Goal: Task Accomplishment & Management: Use online tool/utility

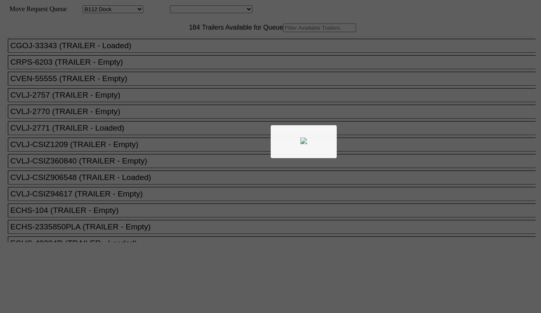
select select "121"
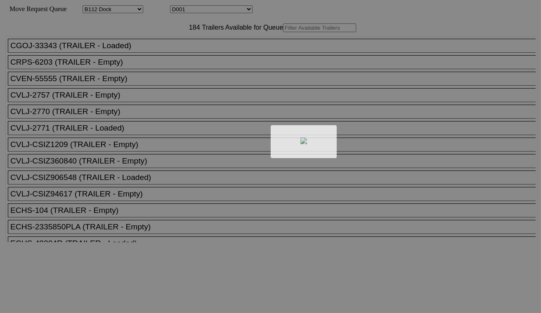
drag, startPoint x: 218, startPoint y: 23, endPoint x: 212, endPoint y: 9, distance: 14.8
click at [212, 9] on div at bounding box center [270, 156] width 541 height 313
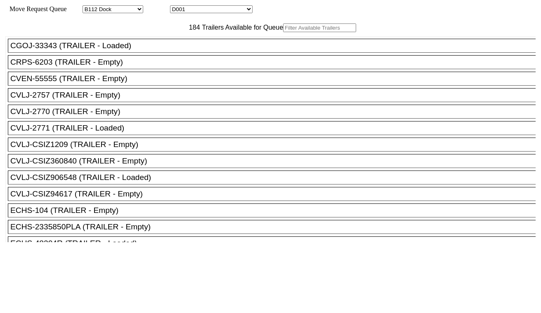
click at [213, 11] on select "D001 D002 D003 D004 D005 D006 D007 D008 D009 D010 D011 D012 D013 D014 D015 D016…" at bounding box center [211, 9] width 82 height 8
select select "3263"
click at [177, 7] on select "D001 D002 D003 D004 D005 D006 D007 D008 D009 D010 D011 D012 D013 D014 D015 D016…" at bounding box center [211, 9] width 82 height 8
click at [283, 32] on input "text" at bounding box center [319, 28] width 73 height 9
paste input "TGBU5291413"
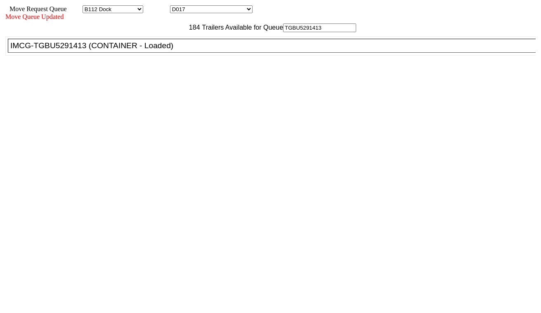
type input "TGBU5291413"
drag, startPoint x: 170, startPoint y: 68, endPoint x: 173, endPoint y: 71, distance: 4.4
click at [171, 50] on div "IMCG-TGBU5291413 (CONTAINER - Loaded)" at bounding box center [275, 45] width 530 height 9
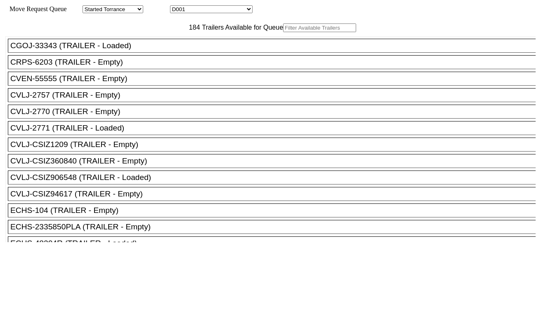
click at [199, 10] on select "D001 D002 D003 D004 D005 D006 D007 D008 D009 D010 D011 D012 D013 D014 D015 D016…" at bounding box center [211, 9] width 82 height 8
select select "3264"
click at [177, 7] on select "D001 D002 D003 D004 D005 D006 D007 D008 D009 D010 D011 D012 D013 D014 D015 D016…" at bounding box center [211, 9] width 82 height 8
click at [283, 32] on input "text" at bounding box center [319, 28] width 73 height 9
paste input "UETU7220565"
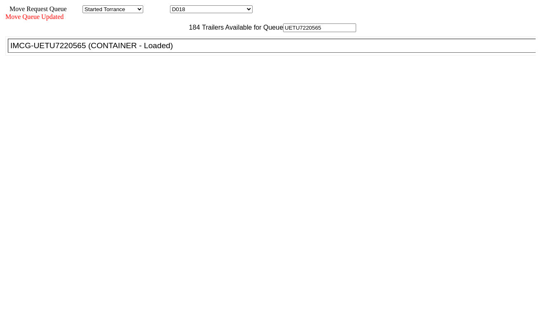
type input "UETU7220565"
click at [165, 50] on div "IMCG-UETU7220565 (CONTAINER - Loaded)" at bounding box center [275, 45] width 530 height 9
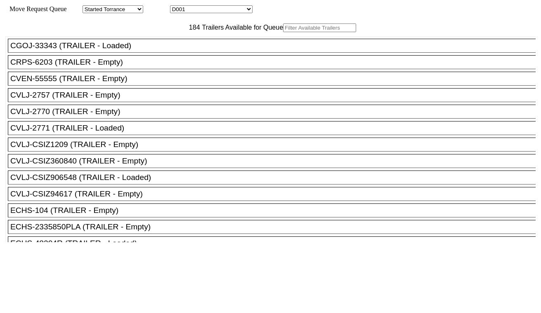
click at [216, 7] on select "D001 D002 D003 D004 D005 D006 D007 D008 D009 D010 D011 D012 D013 D014 D015 D016…" at bounding box center [211, 9] width 82 height 8
select select "3265"
click at [177, 7] on select "D001 D002 D003 D004 D005 D006 D007 D008 D009 D010 D011 D012 D013 D014 D015 D016…" at bounding box center [211, 9] width 82 height 8
click at [283, 32] on input "text" at bounding box center [319, 28] width 73 height 9
paste input "MRSU7527915"
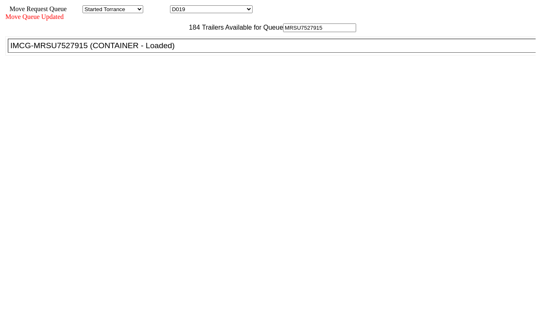
type input "MRSU7527915"
click at [175, 50] on div "IMCG-MRSU7527915 (CONTAINER - Loaded)" at bounding box center [275, 45] width 530 height 9
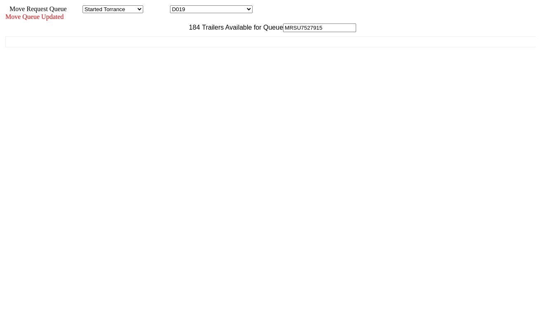
drag, startPoint x: 408, startPoint y: 263, endPoint x: 416, endPoint y: 269, distance: 9.9
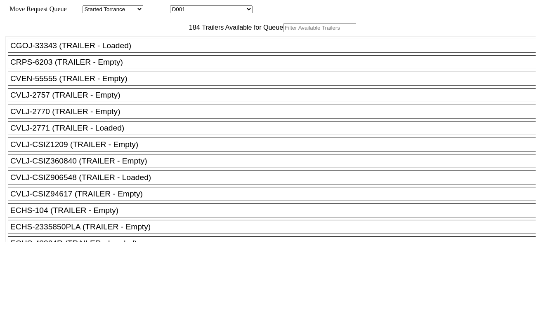
click at [194, 9] on select "D001 D002 D003 D004 D005 D006 D007 D008 D009 D010 D011 D012 D013 D014 D015 D016…" at bounding box center [211, 9] width 82 height 8
click at [177, 7] on select "D001 D002 D003 D004 D005 D006 D007 D008 D009 D010 D011 D012 D013 D014 D015 D016…" at bounding box center [211, 9] width 82 height 8
click at [283, 32] on input "text" at bounding box center [319, 28] width 73 height 9
paste input "MRSU8457242"
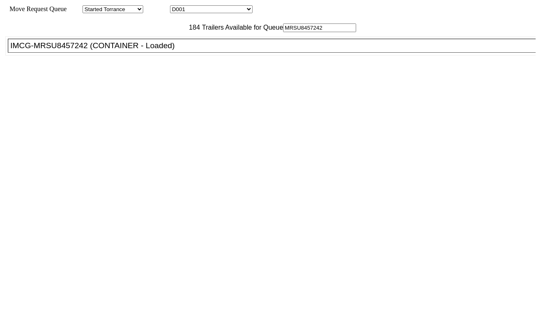
type input "MRSU8457242"
click at [163, 50] on div "IMCG-MRSU8457242 (CONTAINER - Loaded)" at bounding box center [275, 45] width 530 height 9
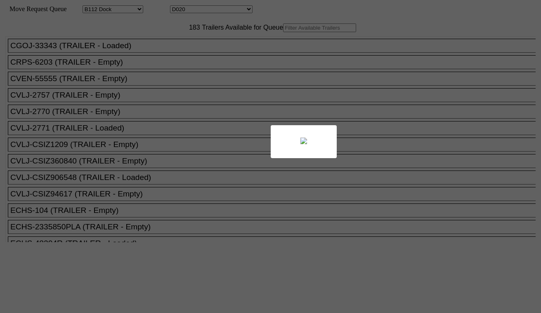
select select "121"
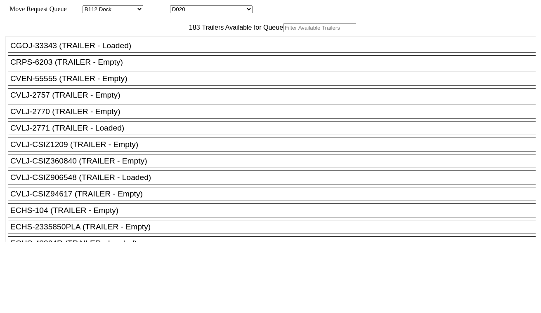
click at [209, 6] on select "D001 D002 D003 D004 D005 D006 D007 D008 D009 D010 D011 D012 D013 D014 D015 D016…" at bounding box center [211, 9] width 82 height 8
click at [209, 10] on select "D001 D002 D003 D004 D005 D006 D007 D008 D009 D010 D011 D012 D013 D014 D015 D016…" at bounding box center [211, 9] width 82 height 8
click at [210, 10] on select "D001 D002 D003 D004 D005 D006 D007 D008 D009 D010 D011 D012 D013 D014 D015 D016…" at bounding box center [211, 9] width 82 height 8
select select "3267"
click at [177, 7] on select "D001 D002 D003 D004 D005 D006 D007 D008 D009 D010 D011 D012 D013 D014 D015 D016…" at bounding box center [211, 9] width 82 height 8
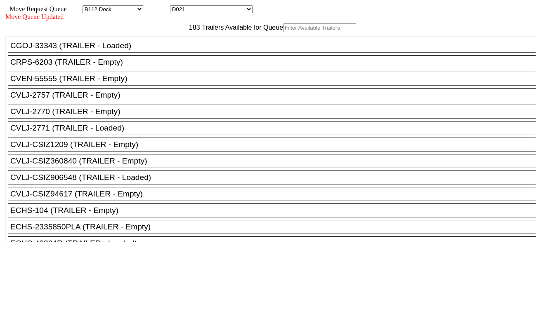
click at [283, 32] on input "text" at bounding box center [319, 28] width 73 height 9
paste input "CMAU0565110"
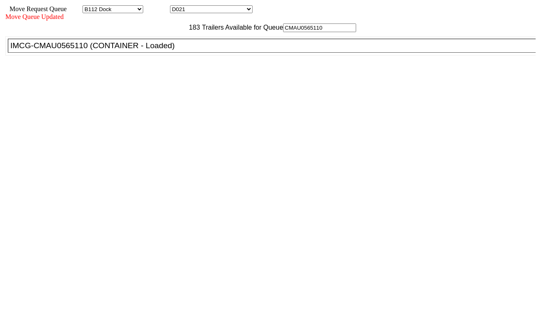
type input "CMAU0565110"
click at [170, 50] on div "IMCG-CMAU0565110 (CONTAINER - Loaded)" at bounding box center [275, 45] width 530 height 9
